Goal: Task Accomplishment & Management: Manage account settings

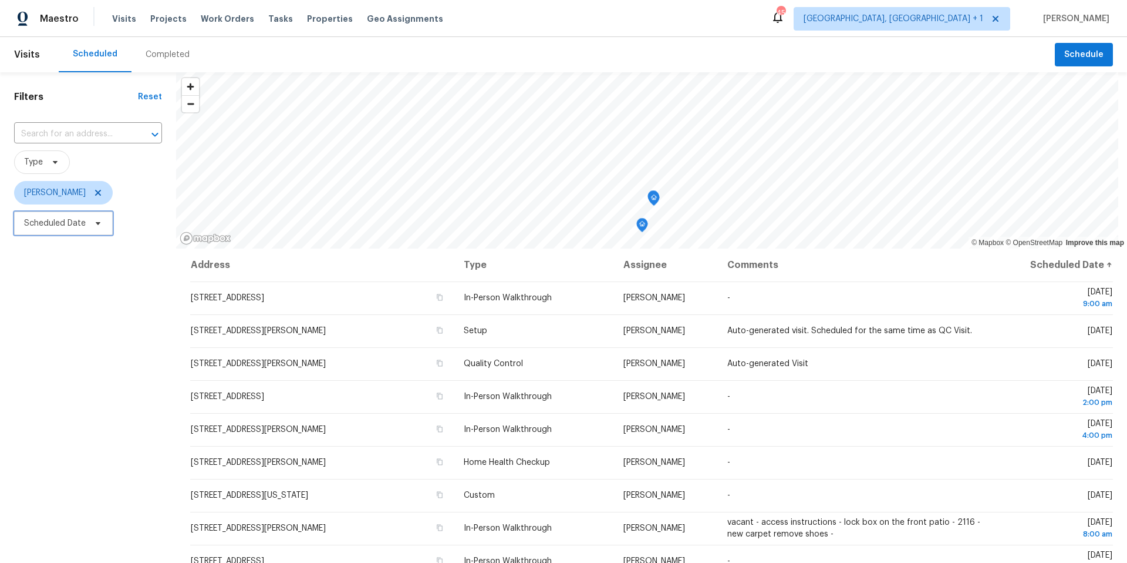
click at [98, 223] on icon at bounding box center [98, 223] width 5 height 3
click at [98, 269] on input "text" at bounding box center [79, 262] width 116 height 23
select select "8"
select select "2025"
select select "9"
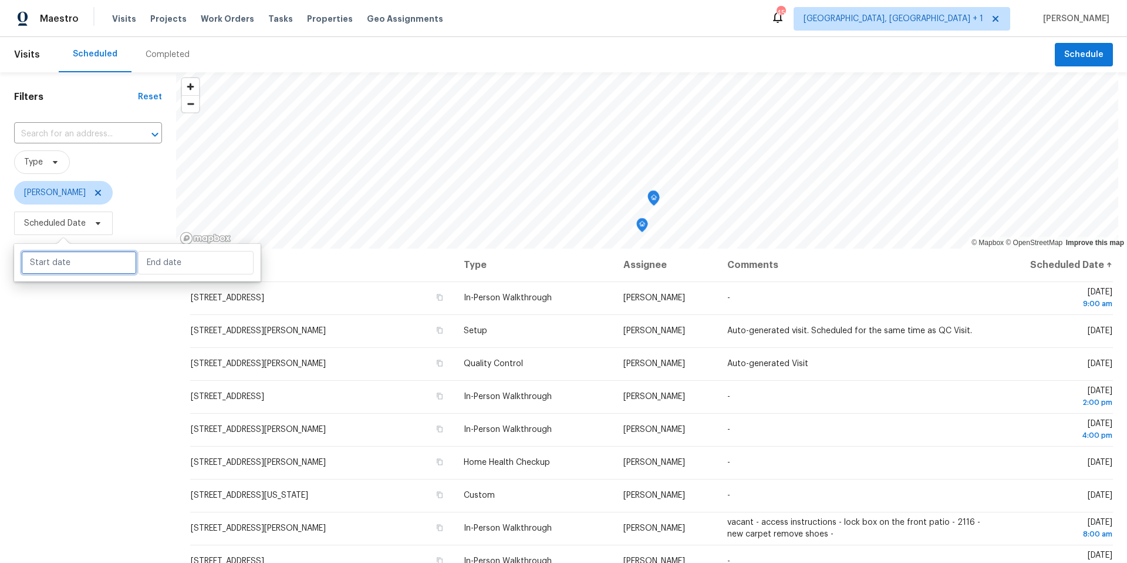
select select "2025"
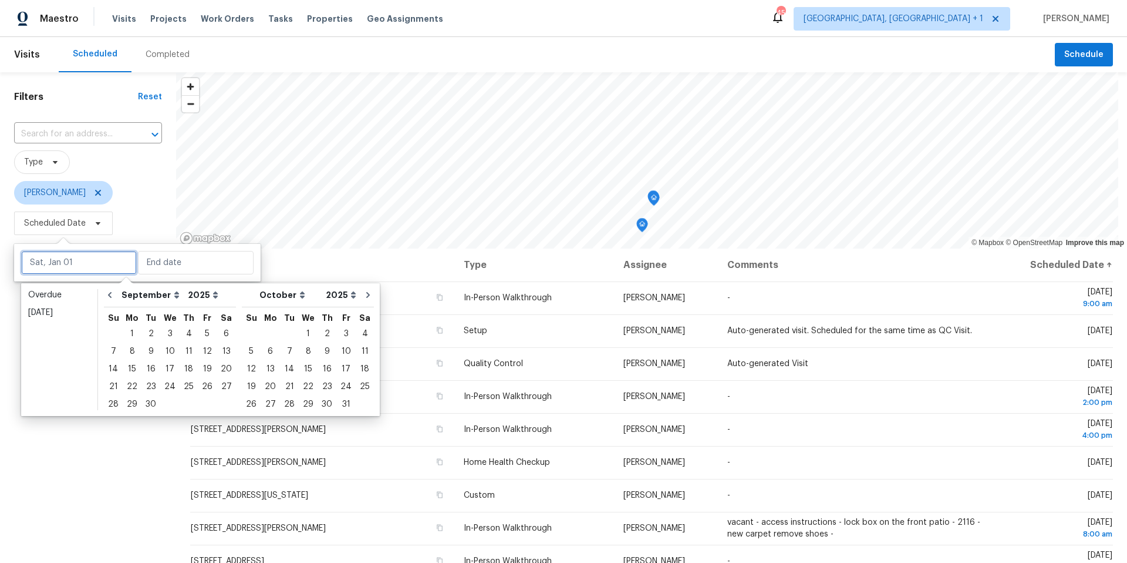
type input "[DATE]"
click at [130, 354] on div "15" at bounding box center [132, 369] width 19 height 16
type input "[DATE]"
click at [130, 354] on div "15" at bounding box center [132, 369] width 19 height 16
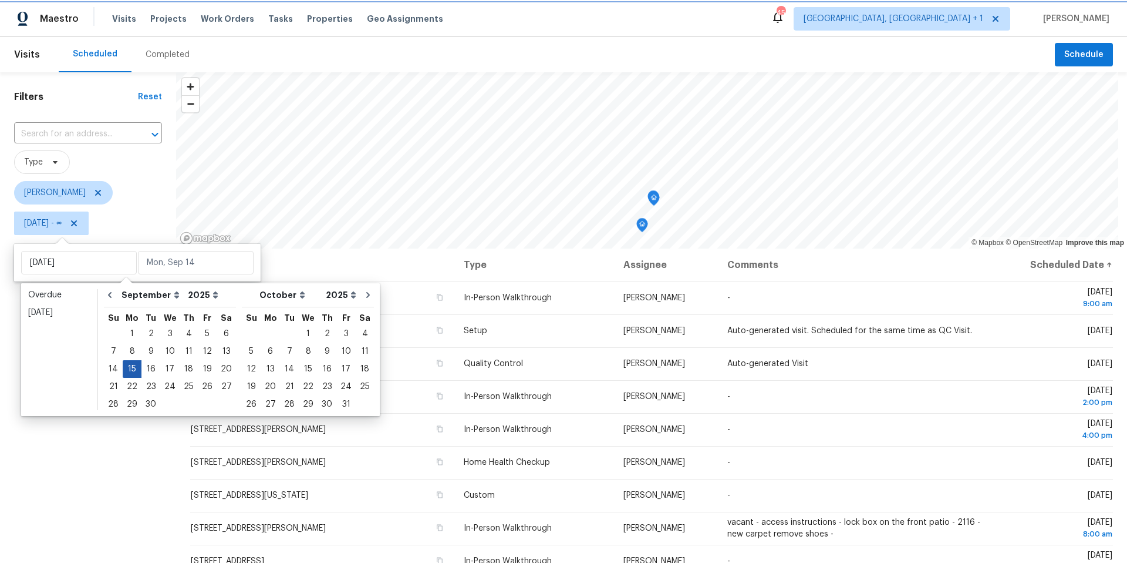
type input "[DATE]"
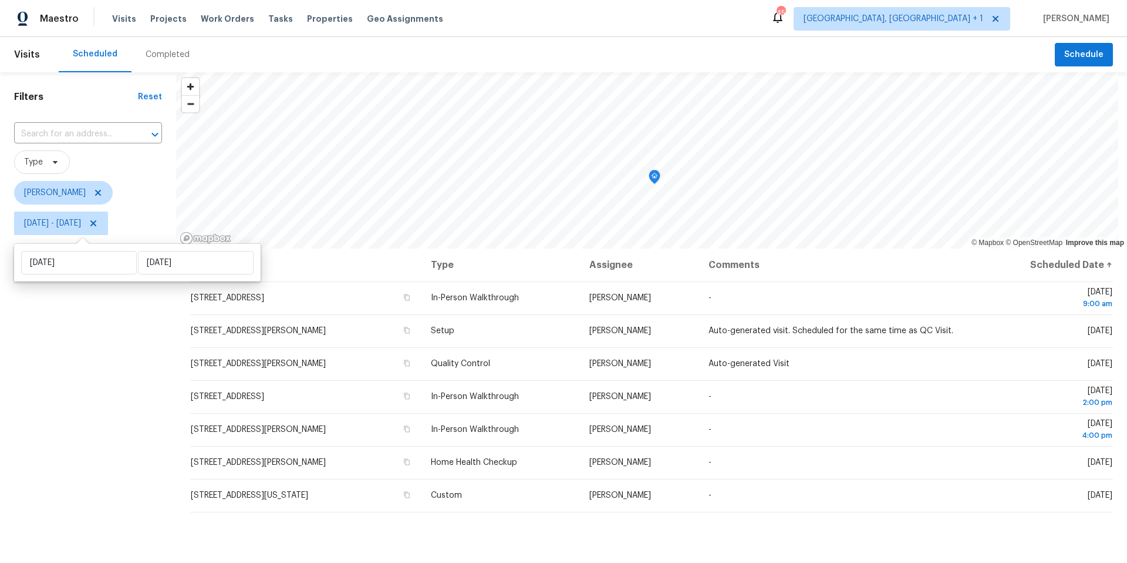
click at [119, 354] on div "Filters Reset ​ Type [PERSON_NAME][DATE] - [DATE]" at bounding box center [88, 385] width 176 height 626
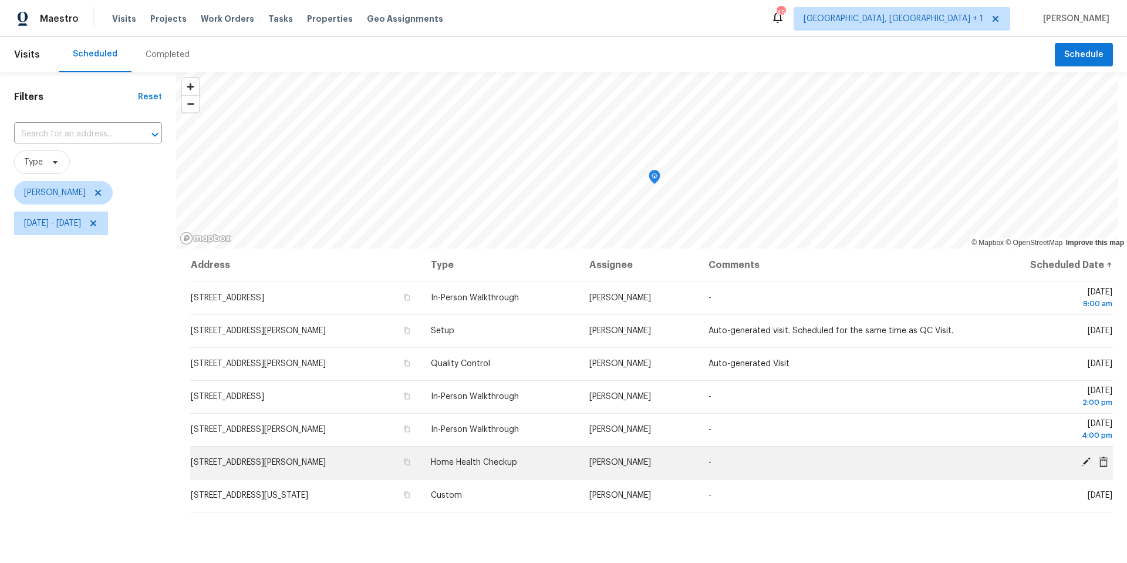
click at [845, 354] on icon at bounding box center [1086, 461] width 11 height 11
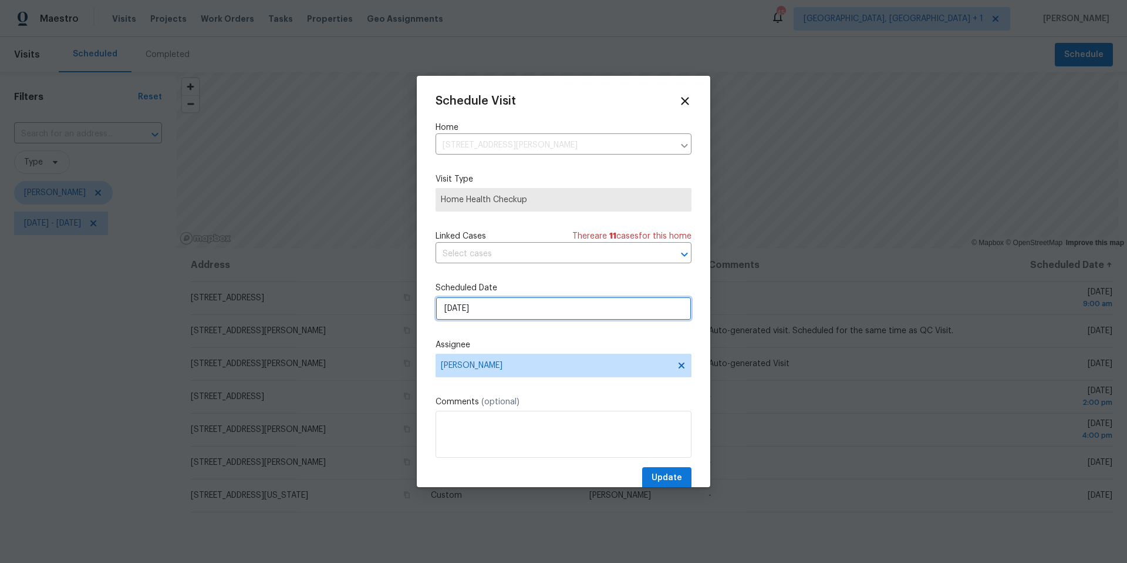
click at [480, 305] on input "[DATE]" at bounding box center [564, 308] width 256 height 23
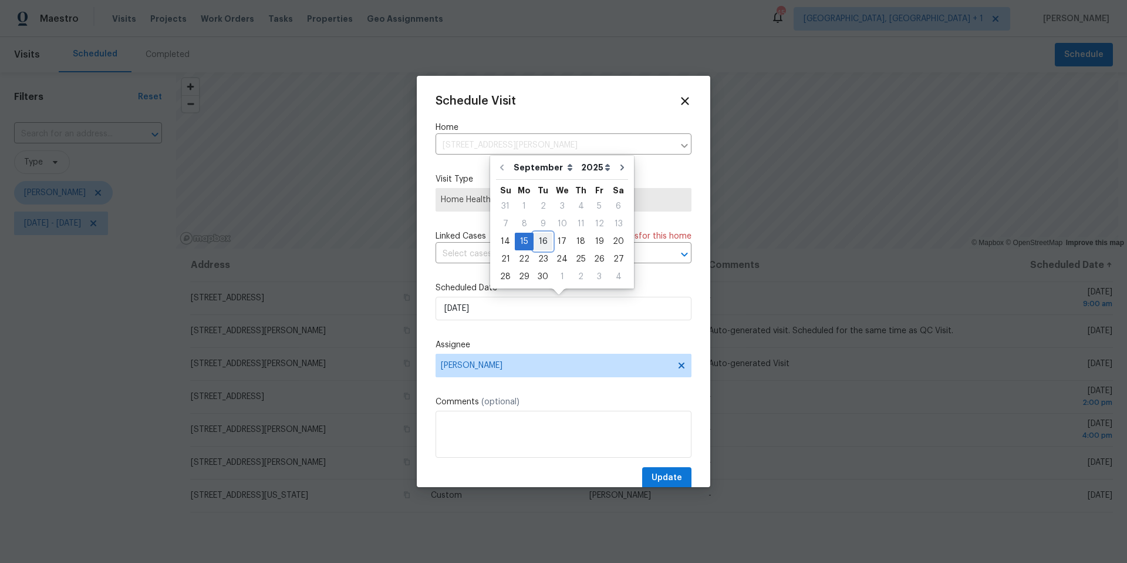
click at [544, 242] on div "16" at bounding box center [543, 241] width 19 height 16
type input "[DATE]"
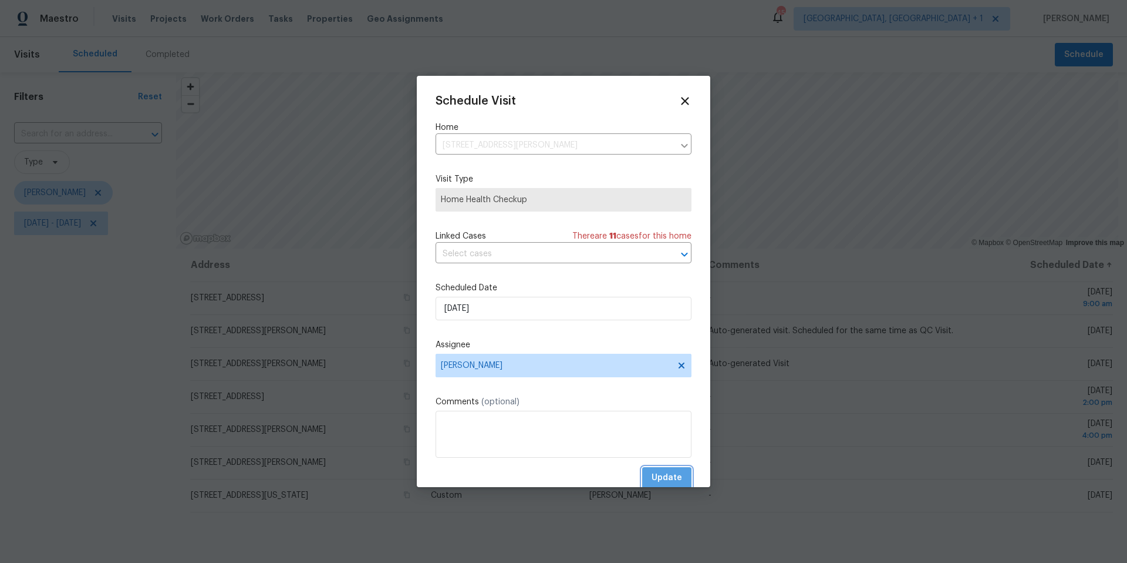
click at [655, 354] on span "Update" at bounding box center [667, 477] width 31 height 15
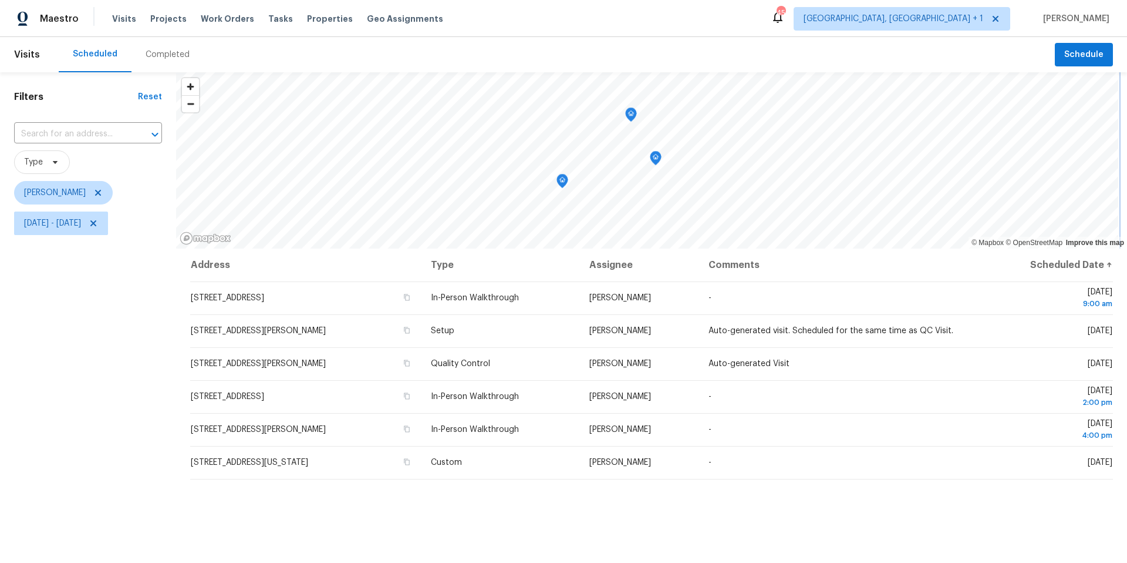
click at [565, 181] on icon "Map marker" at bounding box center [562, 181] width 11 height 14
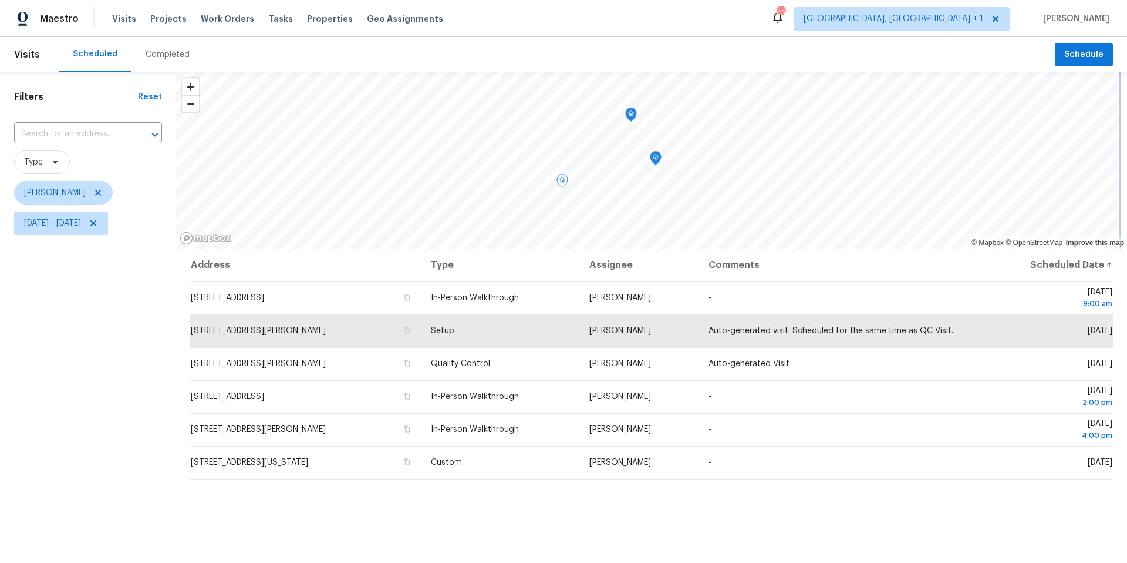
click at [656, 160] on icon "Map marker" at bounding box center [656, 158] width 11 height 14
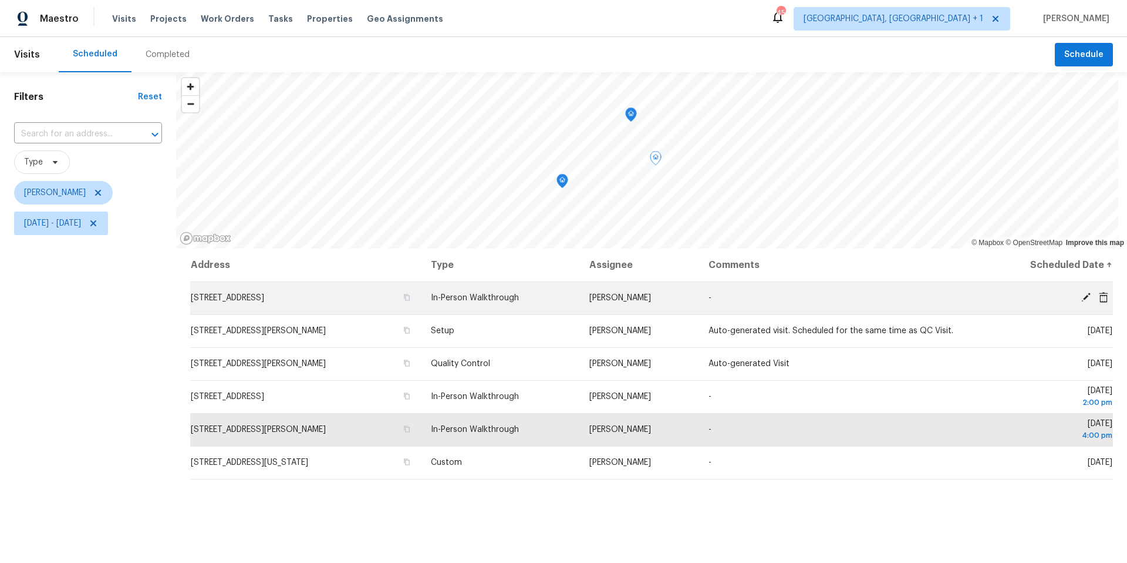
click at [344, 299] on td "[STREET_ADDRESS]" at bounding box center [305, 297] width 231 height 33
